Goal: Information Seeking & Learning: Learn about a topic

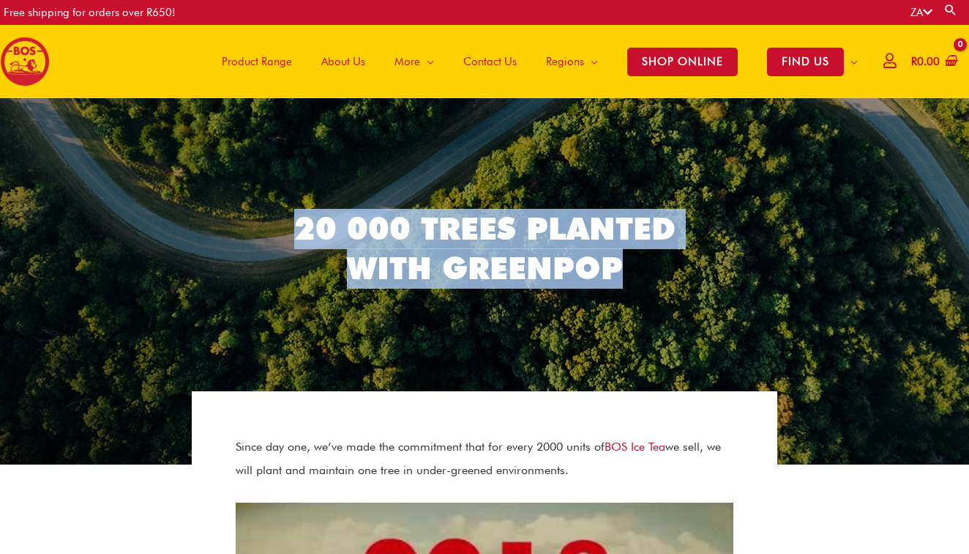
drag, startPoint x: 301, startPoint y: 237, endPoint x: 625, endPoint y: 258, distance: 324.3
click at [625, 258] on h2 "20 000 Trees planted with Greenpop" at bounding box center [484, 249] width 425 height 80
copy h2 "20 000 Trees planted with Greenpop"
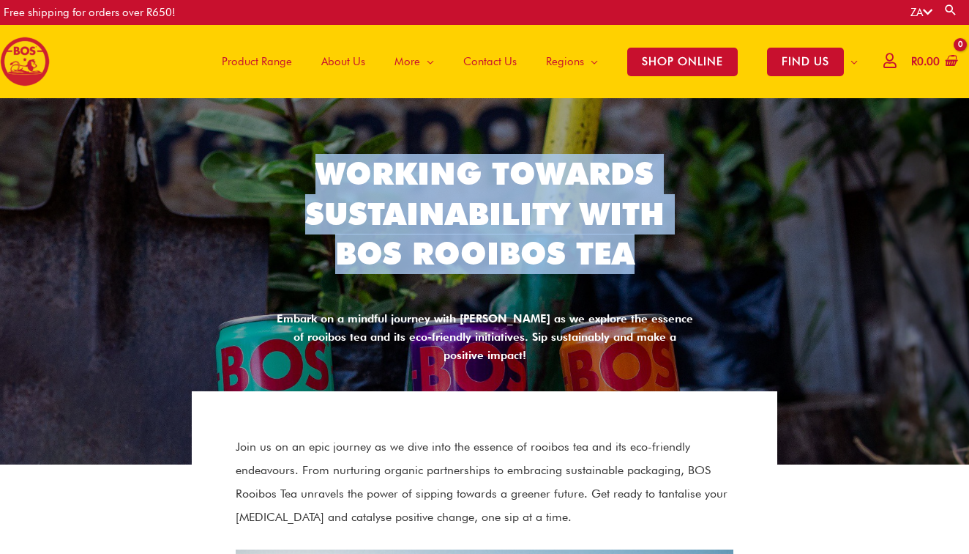
drag, startPoint x: 318, startPoint y: 182, endPoint x: 668, endPoint y: 256, distance: 357.9
click at [668, 256] on h2 "Working Towards Sustainability With BOS Rooibos Tea" at bounding box center [484, 214] width 425 height 120
drag, startPoint x: 319, startPoint y: 181, endPoint x: 655, endPoint y: 250, distance: 343.2
click at [655, 250] on h2 "Working Towards Sustainability With BOS Rooibos Tea" at bounding box center [484, 214] width 425 height 120
copy h2 "Working Towards Sustainability With BOS Rooibos Tea"
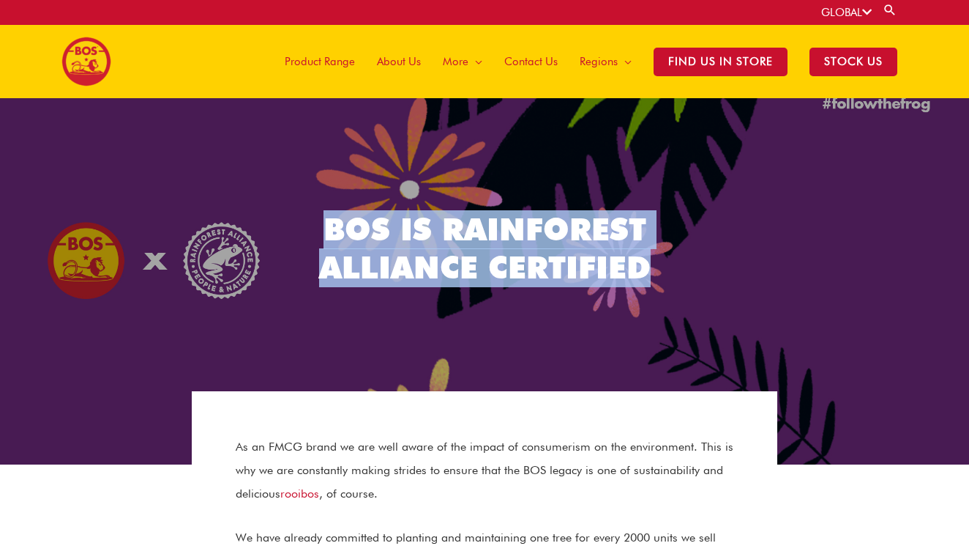
drag, startPoint x: 326, startPoint y: 230, endPoint x: 640, endPoint y: 253, distance: 315.0
click at [640, 253] on h2 "BOS is Rainforest Alliance certified" at bounding box center [484, 248] width 425 height 77
copy h2 "BOS is Rainforest Alliance certified"
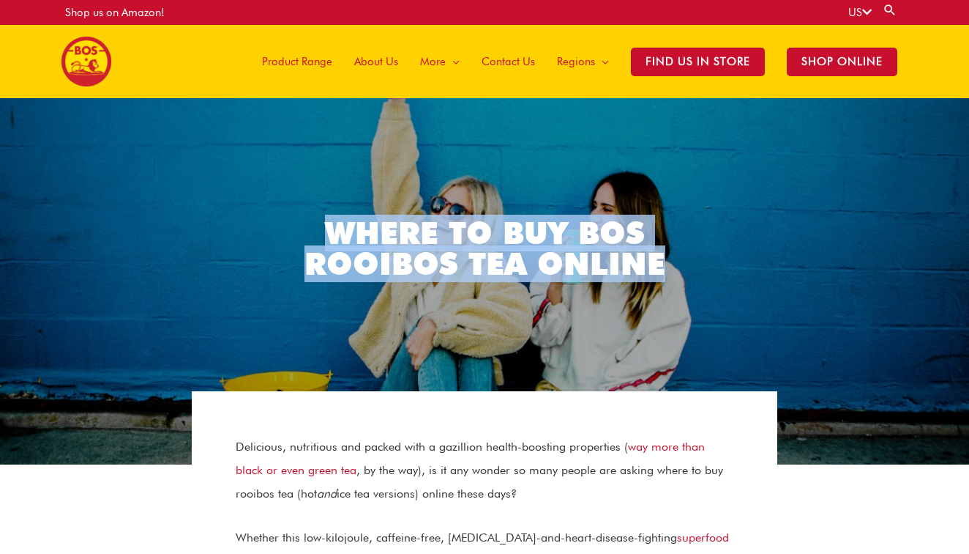
drag, startPoint x: 327, startPoint y: 234, endPoint x: 662, endPoint y: 253, distance: 335.2
click at [662, 253] on h2 "Where to Buy BOS Rooibos Tea Online" at bounding box center [484, 248] width 425 height 62
copy h2 "Where to Buy BOS Rooibos Tea Online"
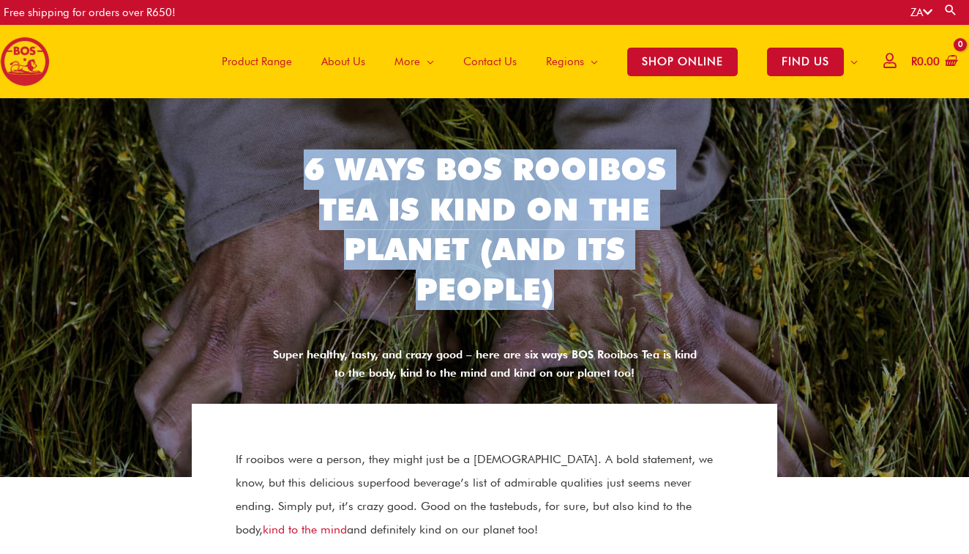
click at [552, 279] on h2 "6 Ways BOS Rooibos Tea Is Kind On The Planet (And Its People)" at bounding box center [484, 229] width 425 height 160
copy h2 "6 Ways BOS Rooibos Tea Is Kind On The Planet (And Its People)"
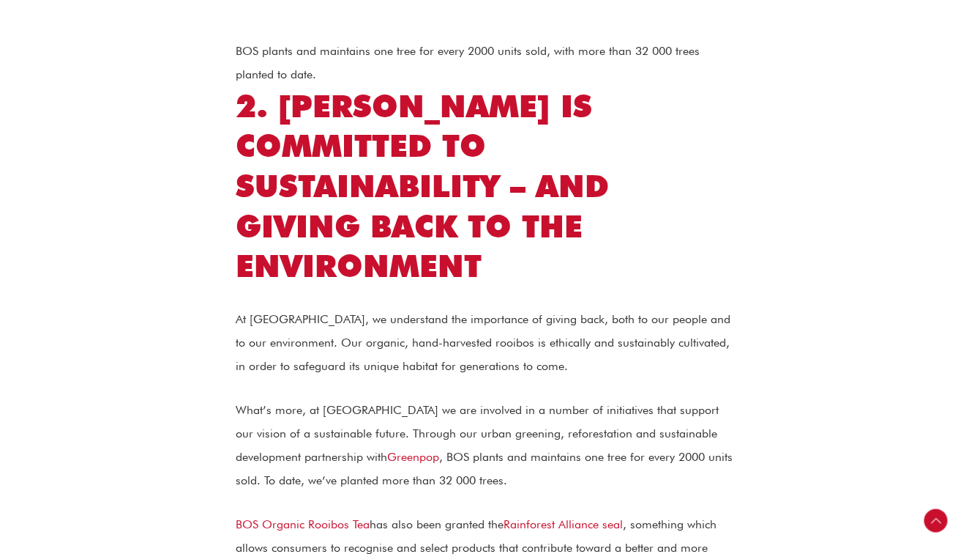
scroll to position [909, 0]
